Goal: Information Seeking & Learning: Learn about a topic

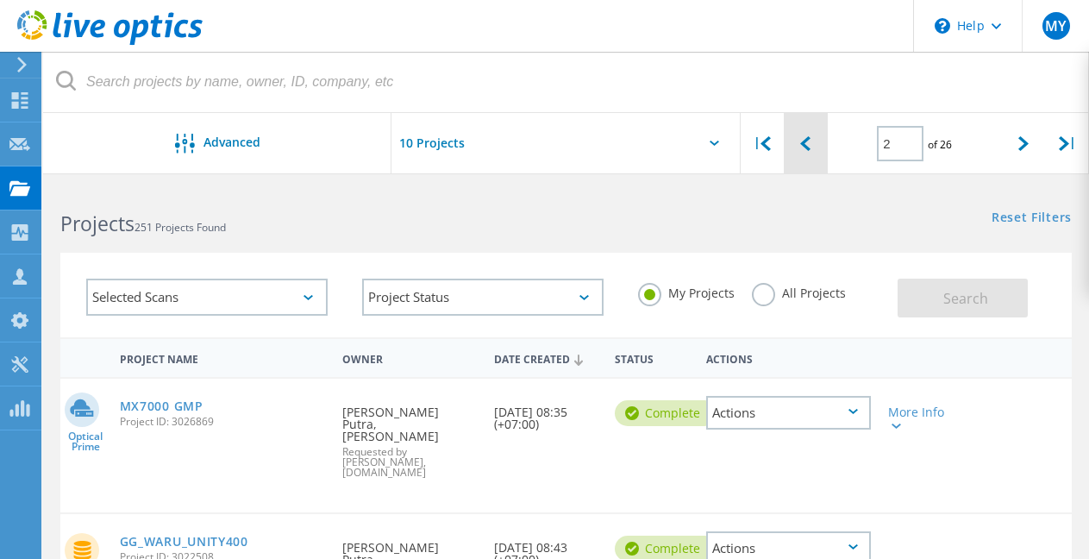
click at [816, 142] on div at bounding box center [806, 143] width 44 height 61
type input "1"
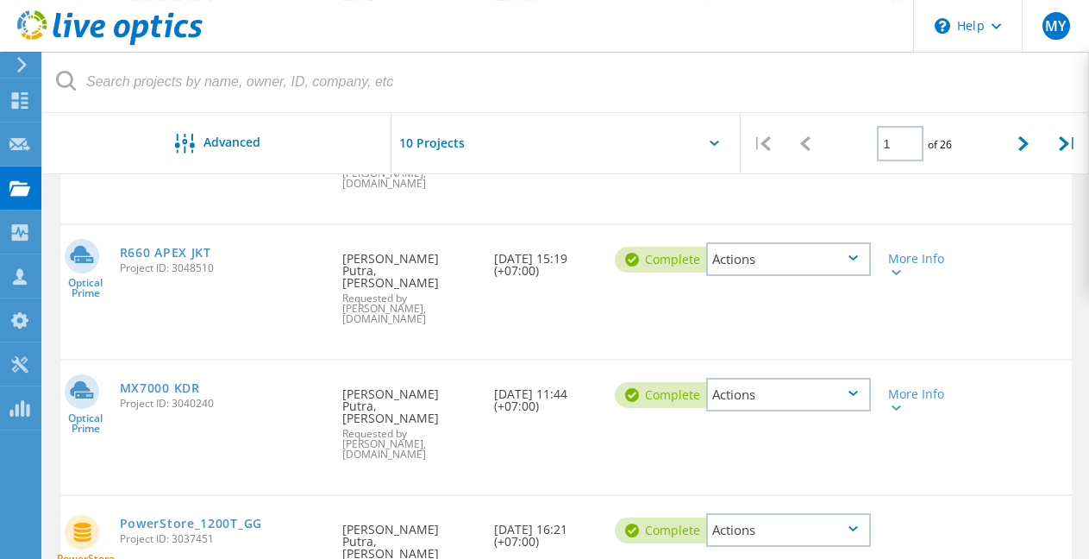
scroll to position [539, 0]
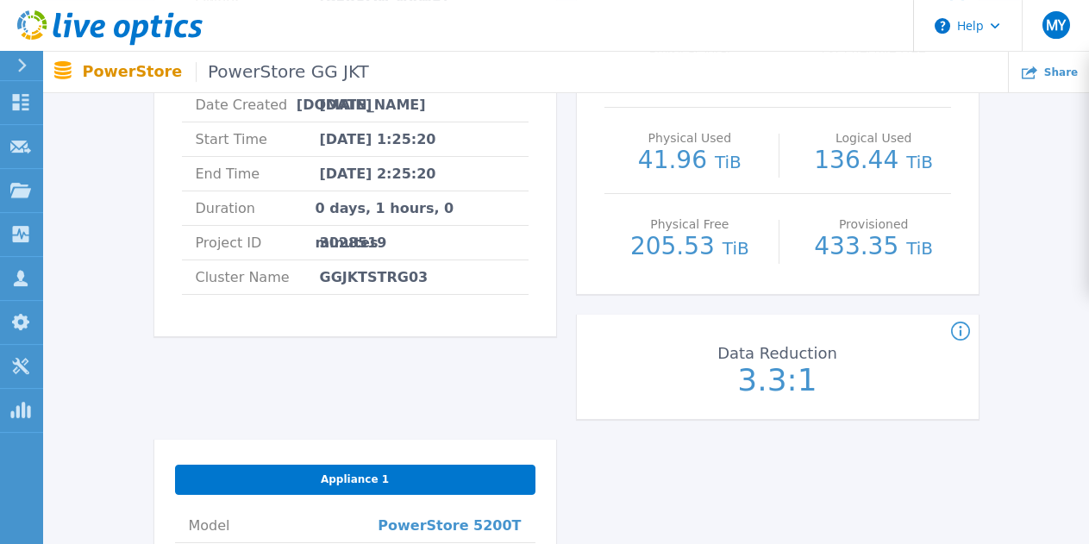
scroll to position [310, 0]
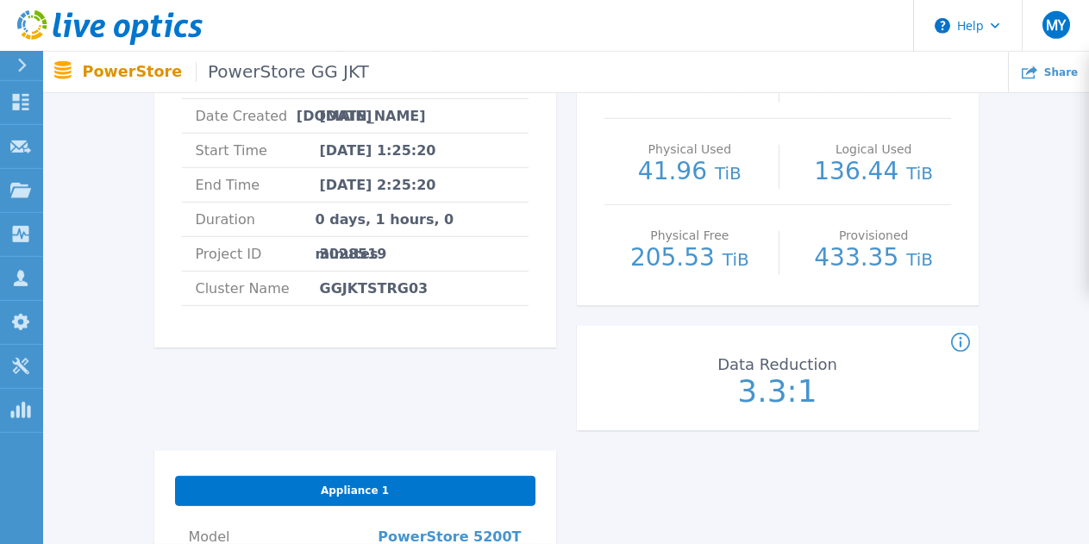
click at [748, 393] on p "3.3:1" at bounding box center [777, 391] width 193 height 31
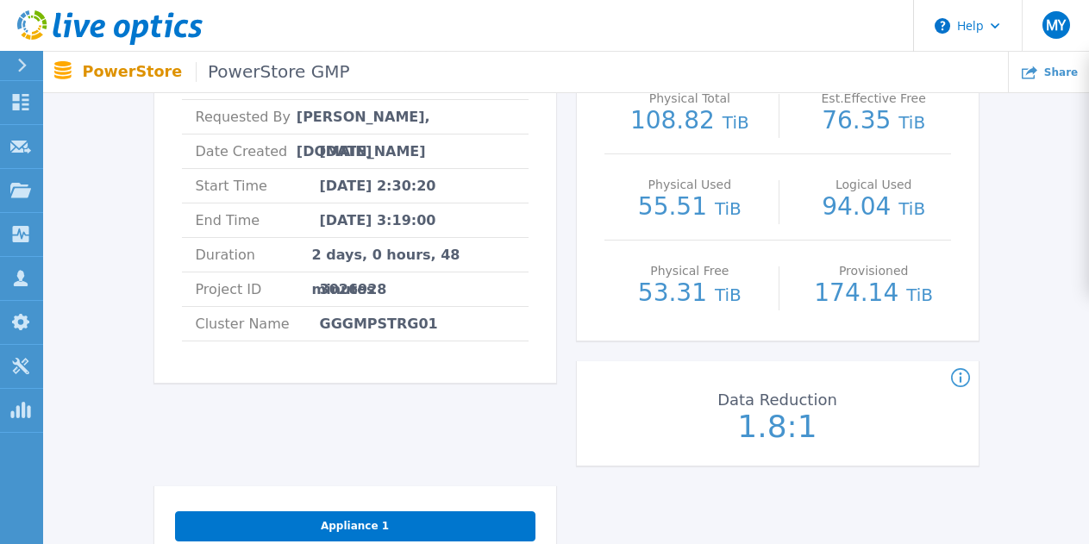
scroll to position [274, 0]
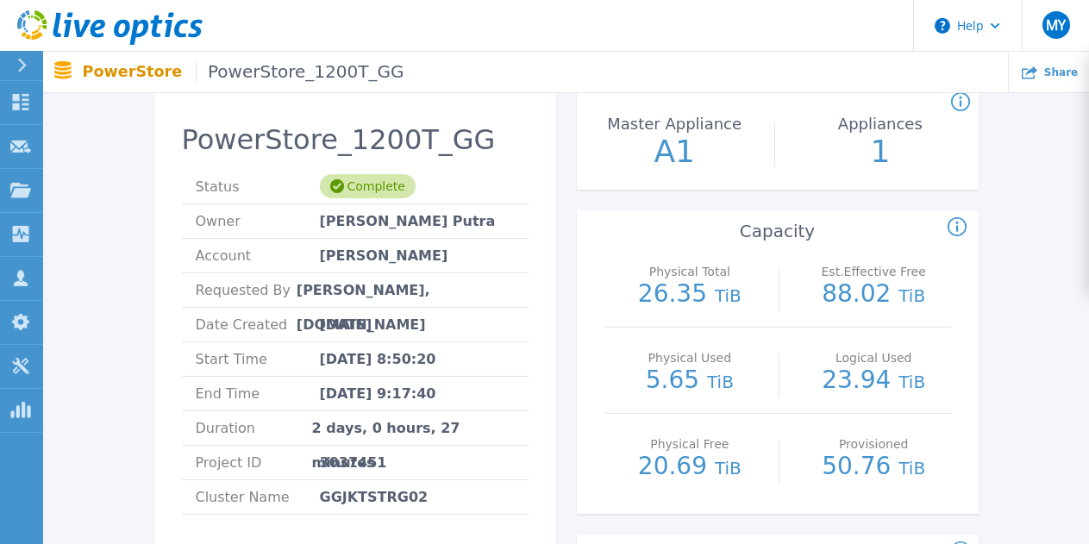
scroll to position [85, 0]
